Goal: Information Seeking & Learning: Learn about a topic

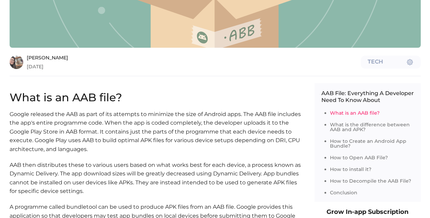
scroll to position [309, 0]
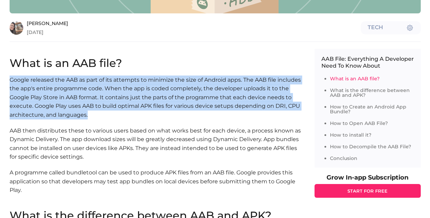
drag, startPoint x: 10, startPoint y: 81, endPoint x: 119, endPoint y: 114, distance: 113.7
click at [119, 114] on p "Google released the AAB as part of its attempts to minimize the size of Android…" at bounding box center [155, 97] width 291 height 44
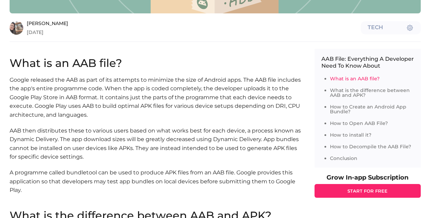
drag, startPoint x: 119, startPoint y: 114, endPoint x: 194, endPoint y: 56, distance: 95.0
click at [194, 56] on p at bounding box center [155, 53] width 291 height 9
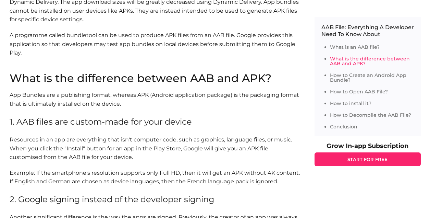
scroll to position [514, 0]
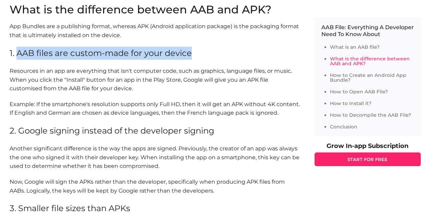
drag, startPoint x: 16, startPoint y: 53, endPoint x: 201, endPoint y: 52, distance: 184.5
click at [201, 52] on p "1. AAB files are custom-made for your device" at bounding box center [155, 53] width 291 height 13
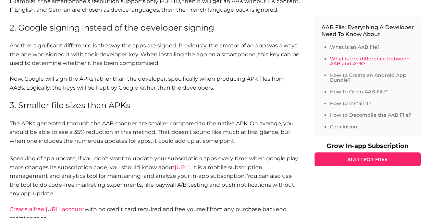
scroll to position [651, 0]
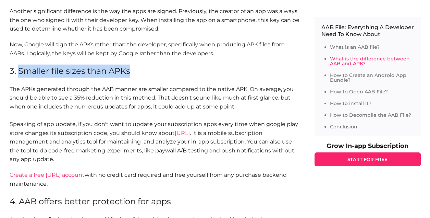
drag, startPoint x: 17, startPoint y: 71, endPoint x: 132, endPoint y: 71, distance: 114.9
click at [132, 71] on p "3. Smaller file sizes than APKs" at bounding box center [155, 70] width 291 height 13
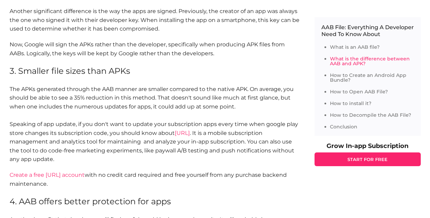
drag, startPoint x: 132, startPoint y: 71, endPoint x: 147, endPoint y: 82, distance: 18.1
click at [147, 82] on section "What is the difference between AAB and APK? App Bundles are a publishing format…" at bounding box center [155, 62] width 291 height 390
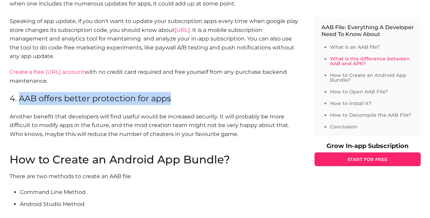
drag, startPoint x: 20, startPoint y: 98, endPoint x: 178, endPoint y: 98, distance: 158.7
click at [178, 98] on p "4. AAB offers better protection for apps" at bounding box center [155, 98] width 291 height 13
drag, startPoint x: 178, startPoint y: 98, endPoint x: 236, endPoint y: 95, distance: 58.0
click at [236, 95] on p "4. AAB offers better protection for apps" at bounding box center [155, 98] width 291 height 13
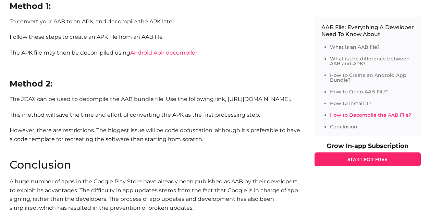
scroll to position [1543, 0]
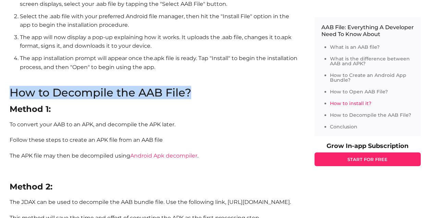
drag, startPoint x: 11, startPoint y: 93, endPoint x: 200, endPoint y: 95, distance: 188.2
click at [200, 95] on h2 "How to Decompile the AAB File?" at bounding box center [155, 92] width 291 height 11
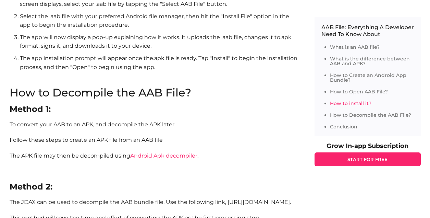
drag, startPoint x: 200, startPoint y: 95, endPoint x: 218, endPoint y: 103, distance: 20.1
click at [218, 103] on section "How to Decompile the AAB File? Method 1: To convert your AAB to an APK, and dec…" at bounding box center [155, 174] width 291 height 175
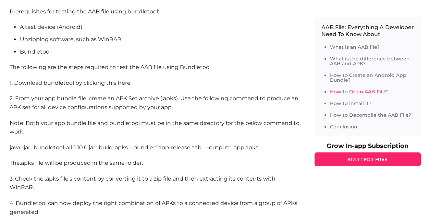
scroll to position [1303, 0]
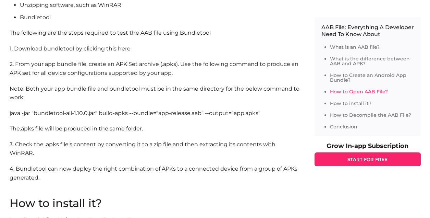
drag, startPoint x: 26, startPoint y: 115, endPoint x: 279, endPoint y: 116, distance: 252.3
click at [279, 116] on p "java -jar "bundletool-all-1.10.0.jar" build-apks --bundle="app-release.aab" --o…" at bounding box center [155, 113] width 291 height 9
click at [119, 132] on p "The.apks file will be produced in the same folder." at bounding box center [155, 128] width 291 height 9
drag, startPoint x: 26, startPoint y: 129, endPoint x: 165, endPoint y: 130, distance: 138.9
click at [165, 130] on p "The.apks file will be produced in the same folder." at bounding box center [155, 128] width 291 height 9
